Goal: Navigation & Orientation: Find specific page/section

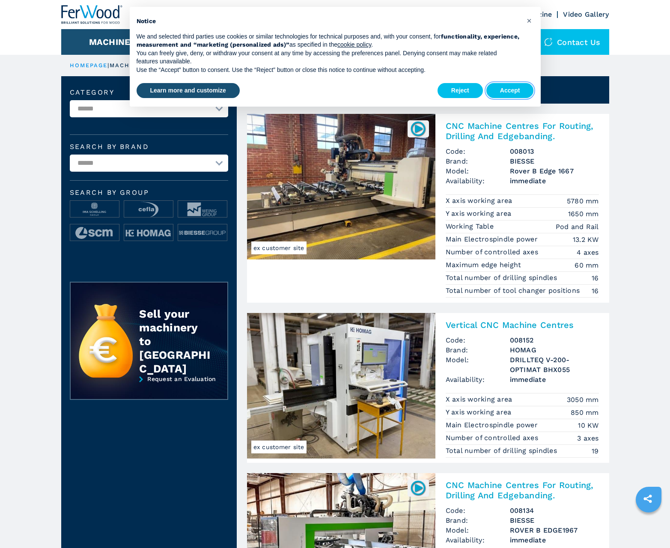
click at [510, 90] on button "Accept" at bounding box center [509, 90] width 47 height 15
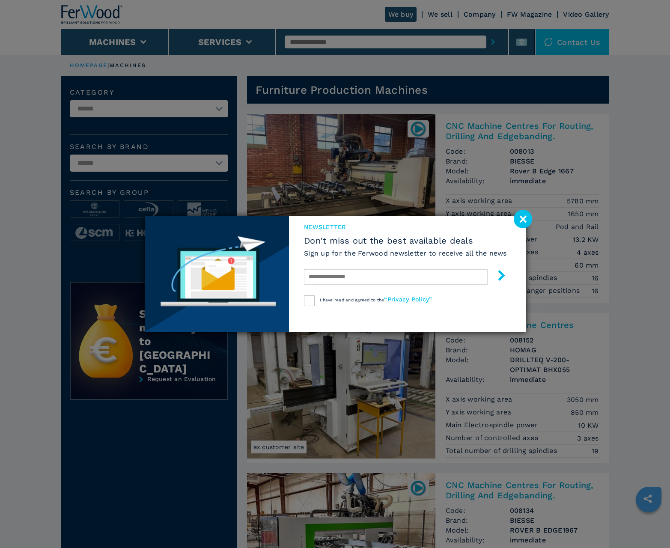
scroll to position [856, 0]
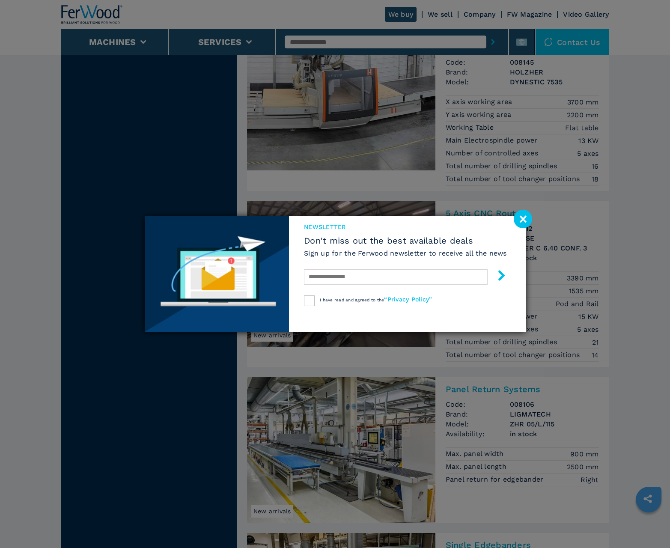
click at [522, 219] on image at bounding box center [522, 219] width 18 height 18
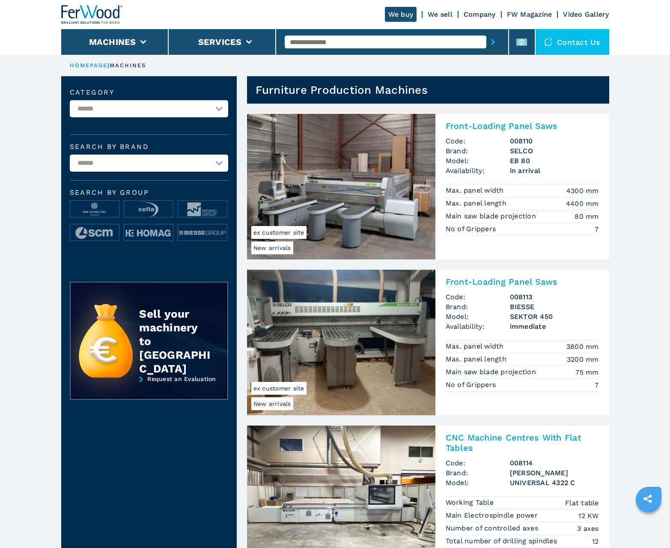
scroll to position [856, 0]
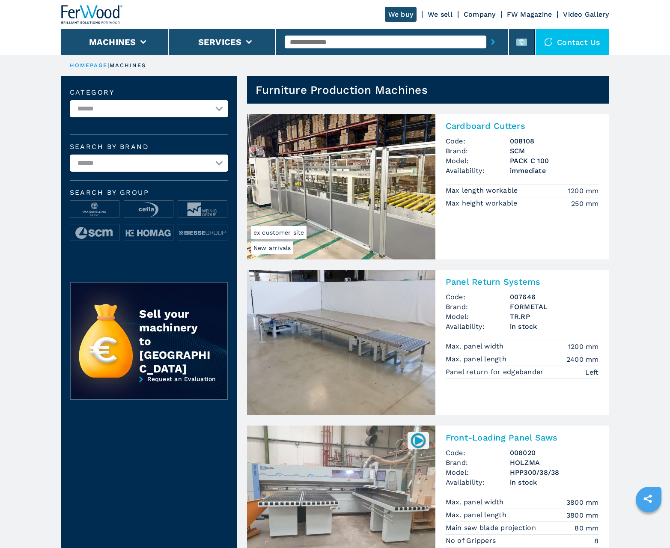
scroll to position [856, 0]
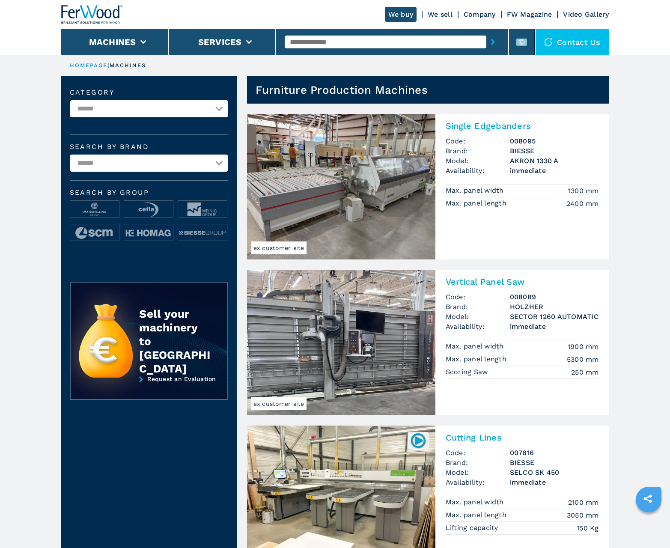
scroll to position [856, 0]
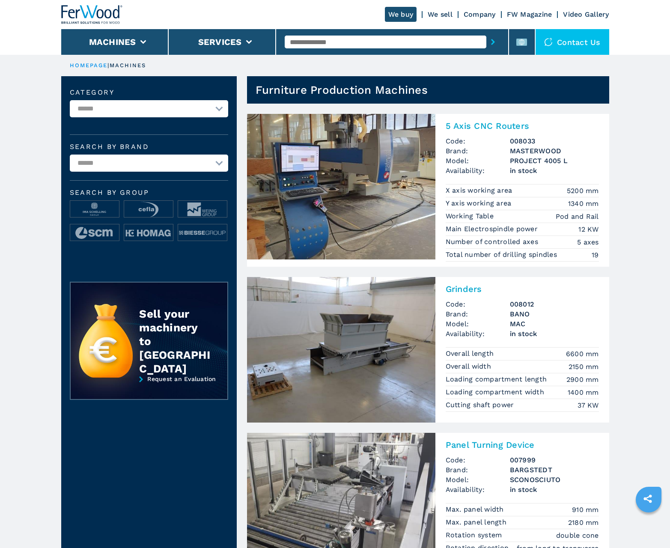
scroll to position [856, 0]
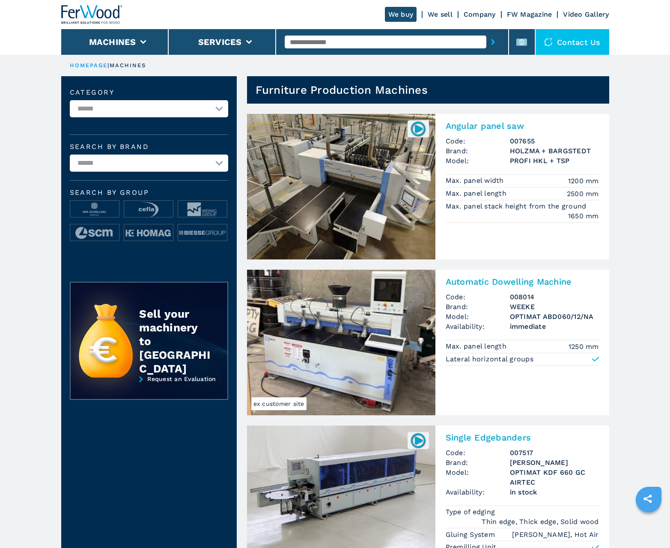
scroll to position [856, 0]
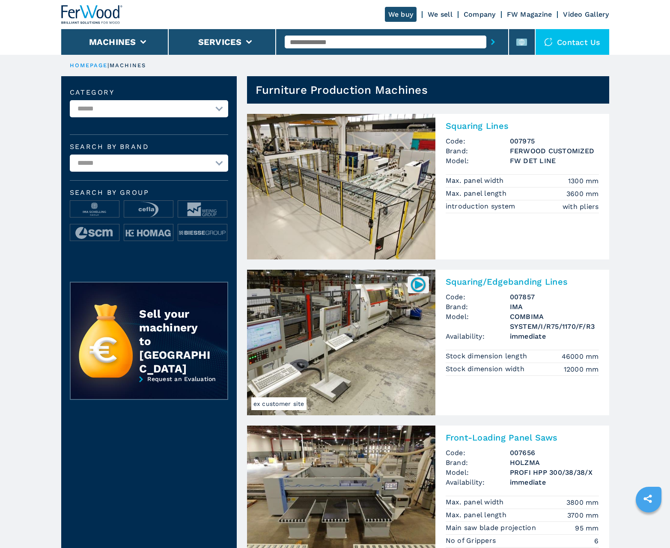
scroll to position [856, 0]
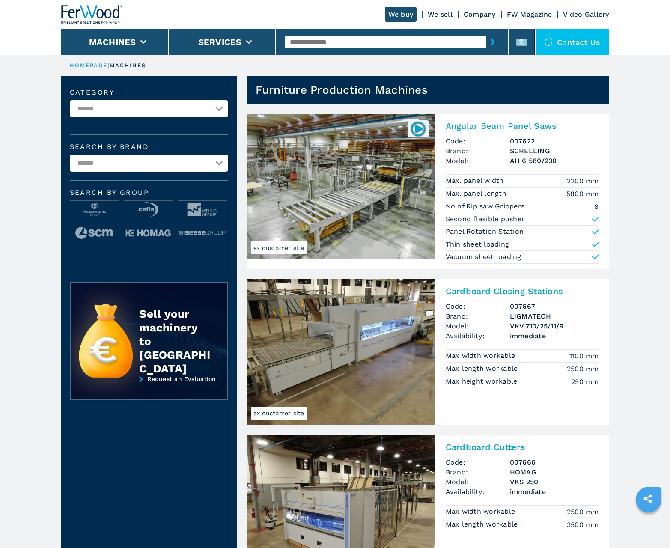
scroll to position [856, 0]
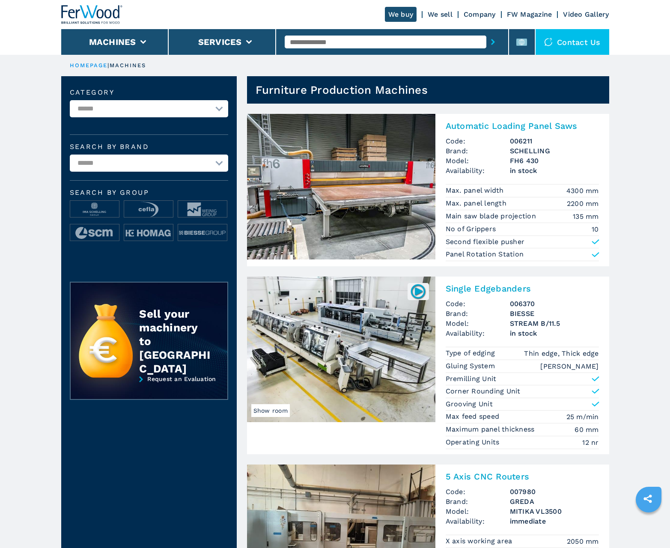
scroll to position [856, 0]
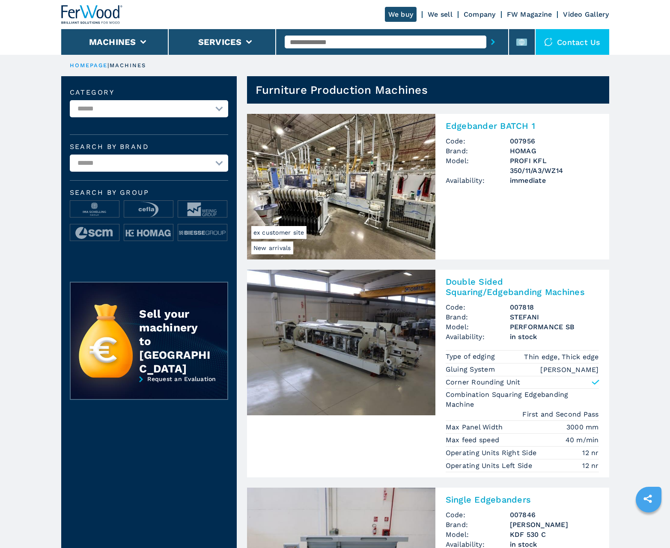
scroll to position [856, 0]
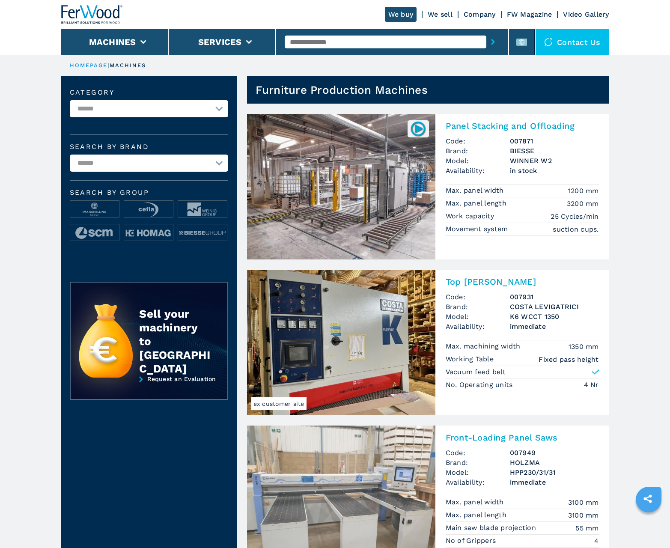
scroll to position [856, 0]
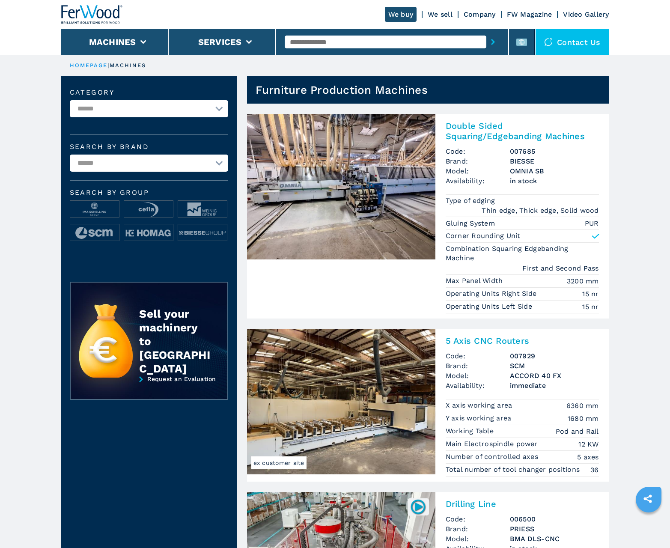
scroll to position [856, 0]
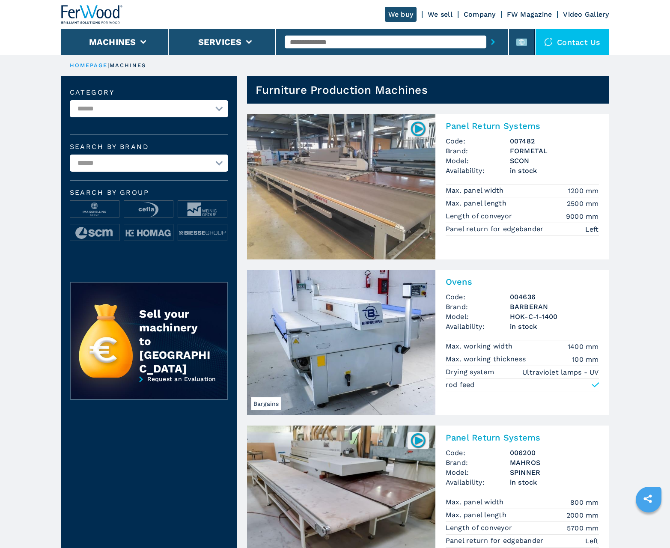
scroll to position [856, 0]
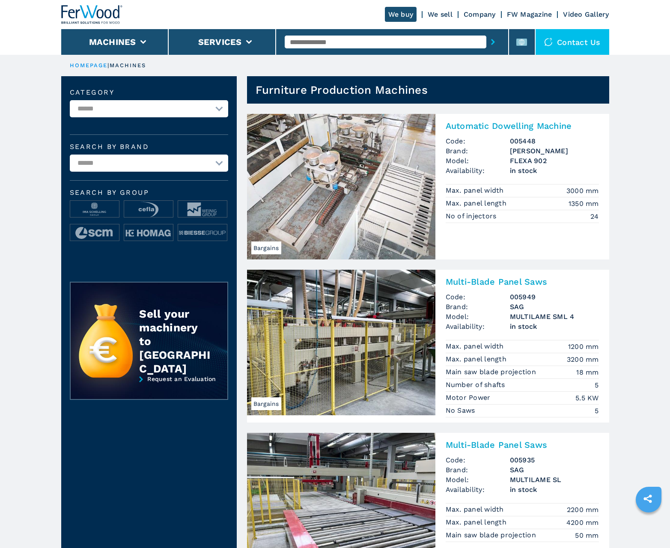
scroll to position [856, 0]
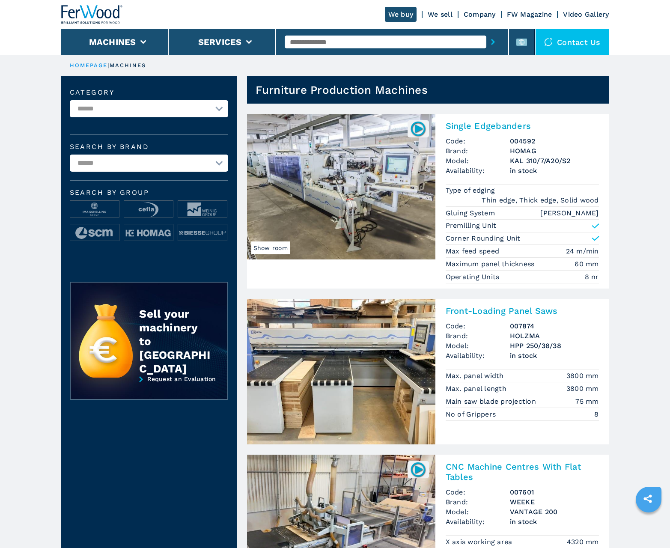
scroll to position [856, 0]
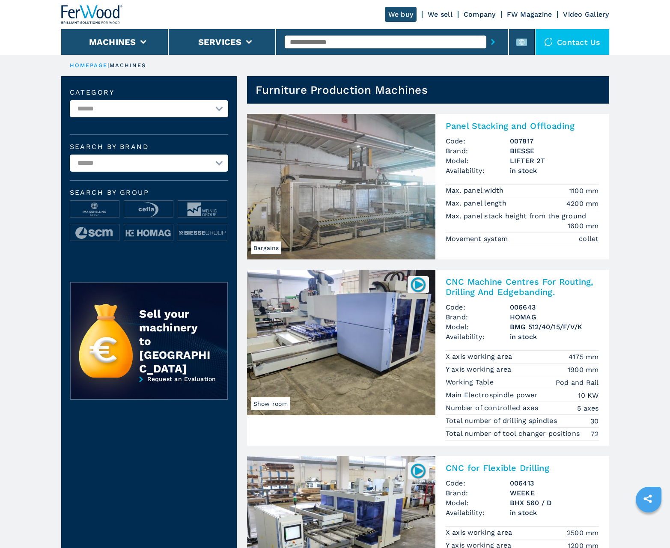
scroll to position [856, 0]
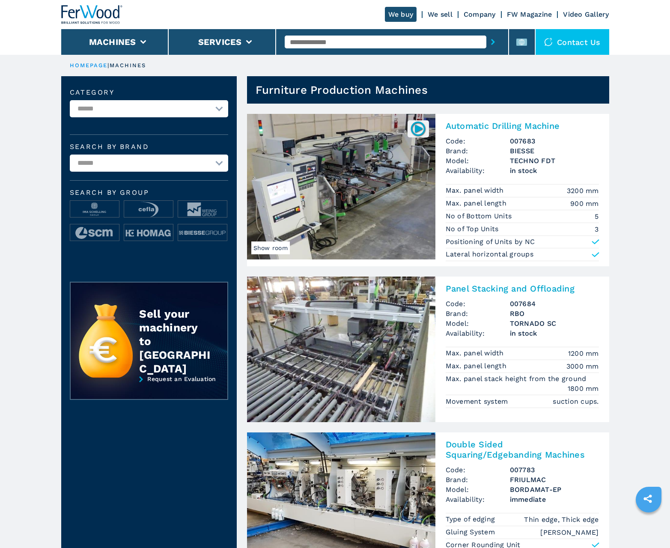
scroll to position [856, 0]
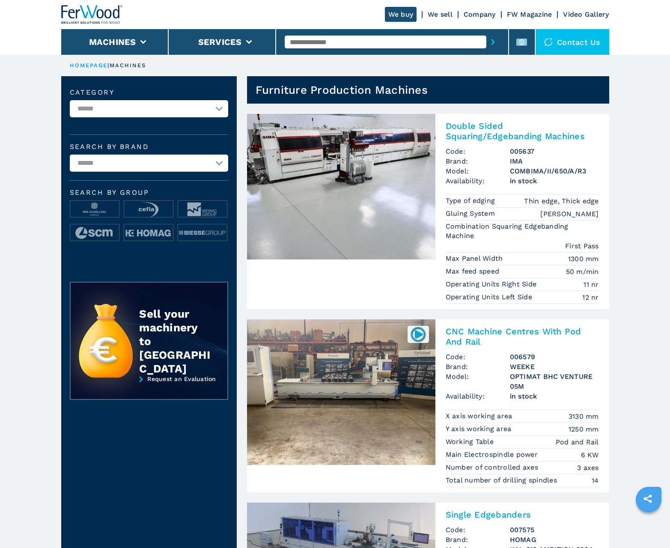
scroll to position [856, 0]
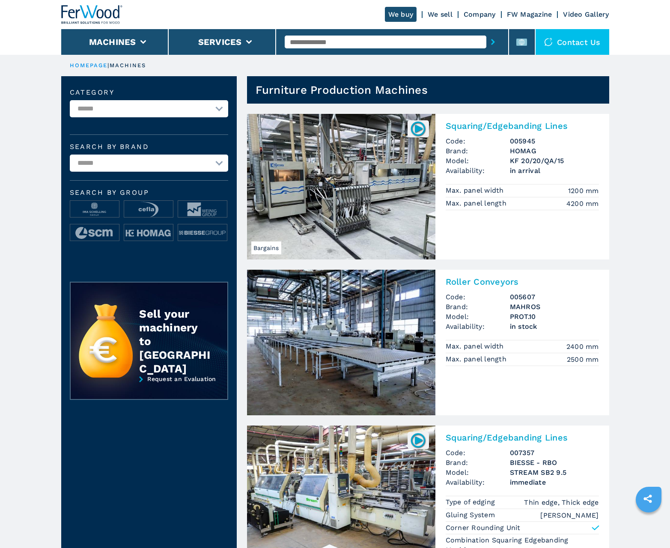
scroll to position [856, 0]
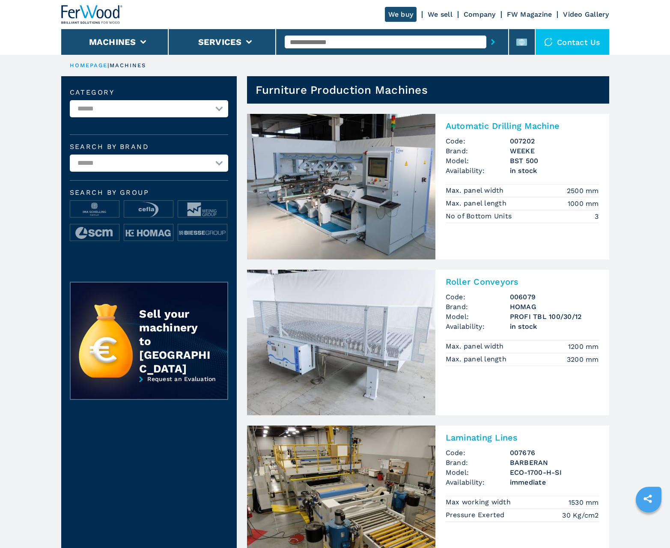
scroll to position [856, 0]
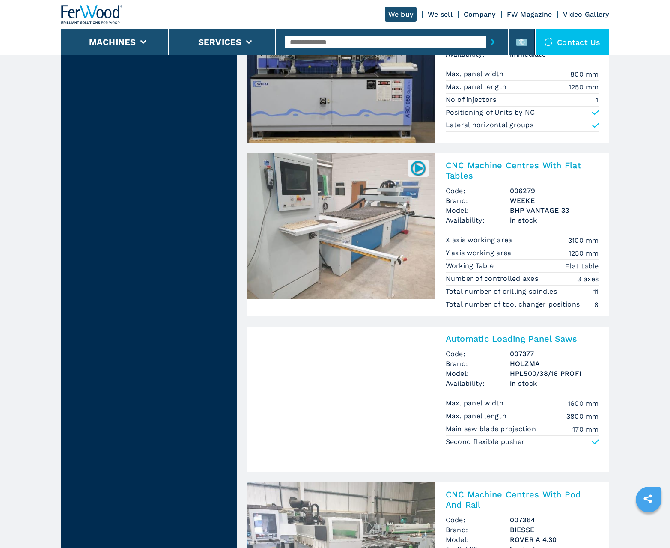
scroll to position [1702, 0]
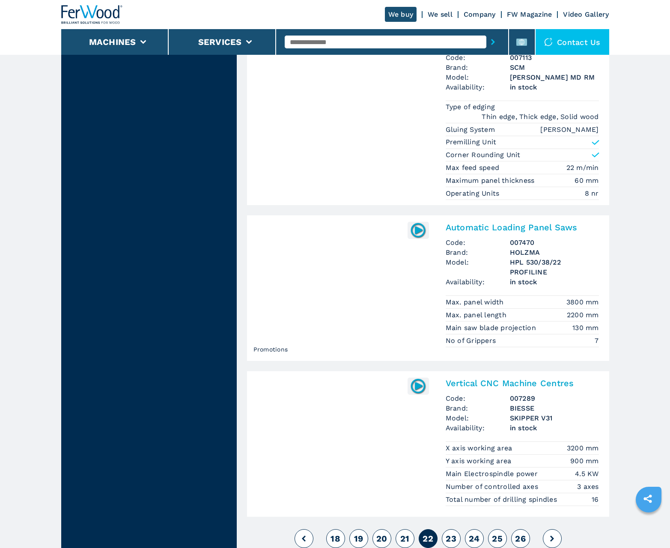
click at [451, 538] on span "23" at bounding box center [450, 538] width 11 height 10
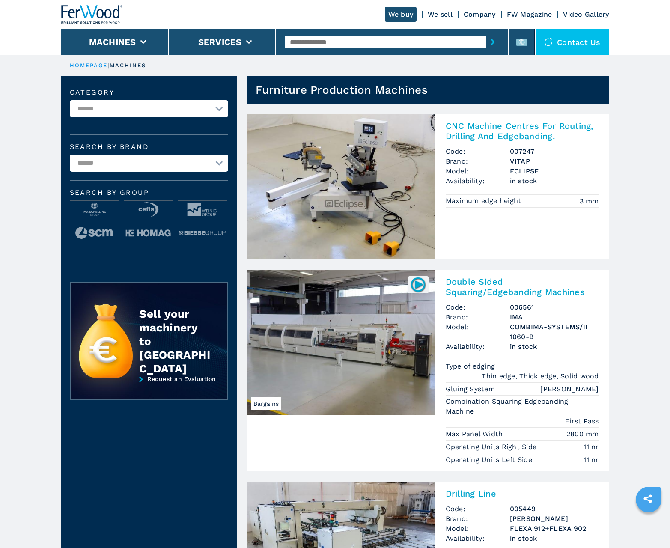
scroll to position [856, 0]
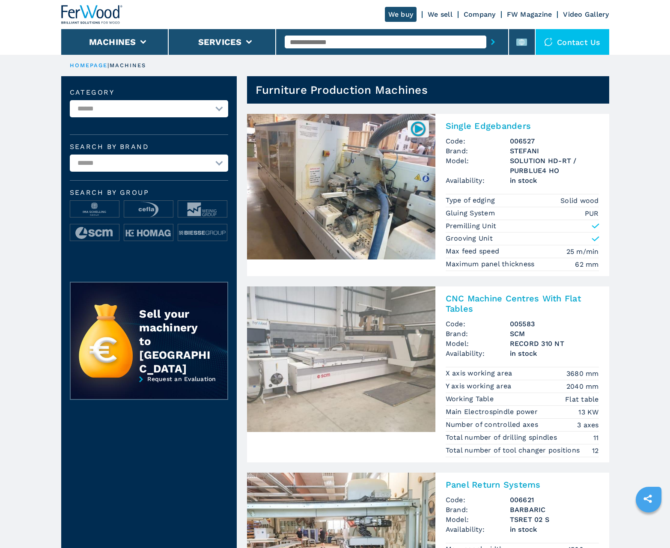
scroll to position [856, 0]
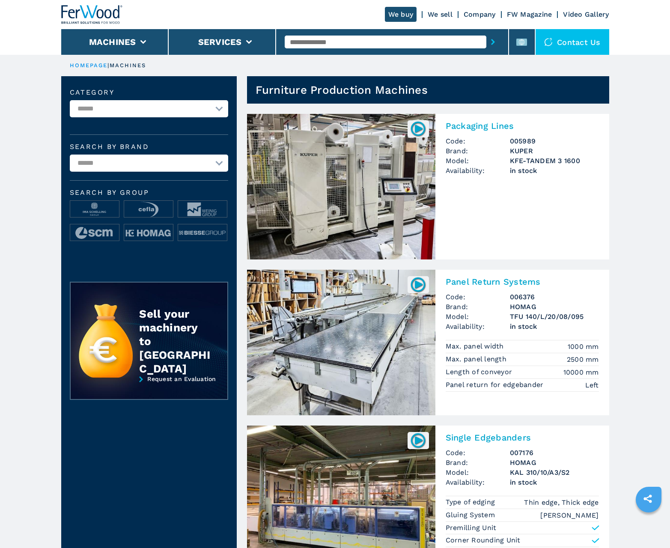
scroll to position [856, 0]
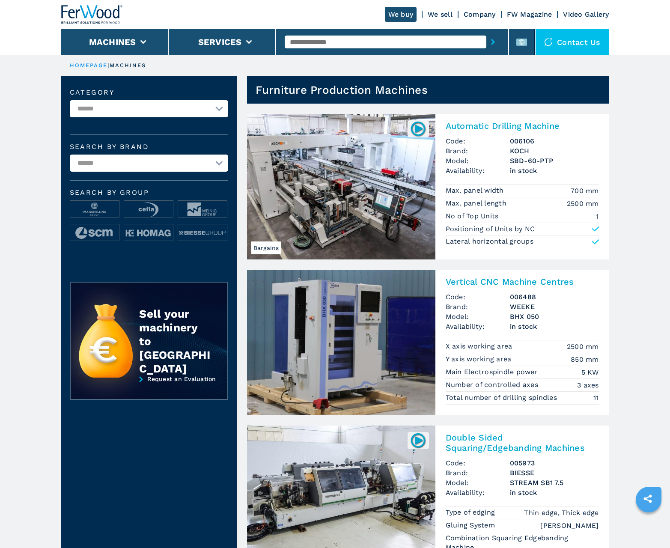
scroll to position [856, 0]
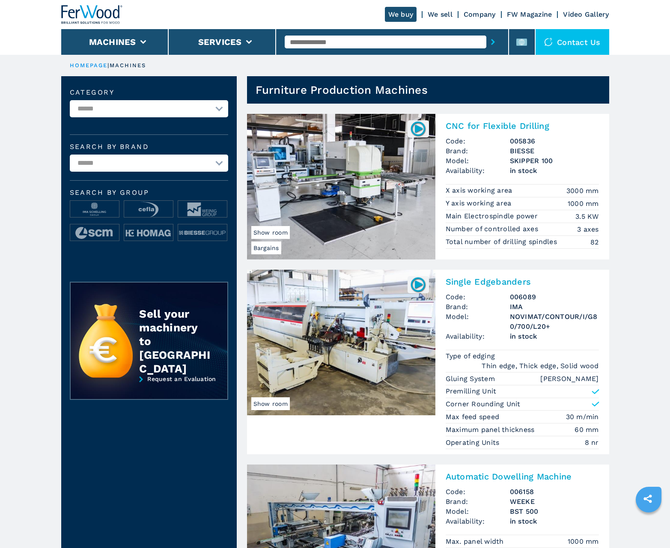
scroll to position [856, 0]
